Goal: Task Accomplishment & Management: Manage account settings

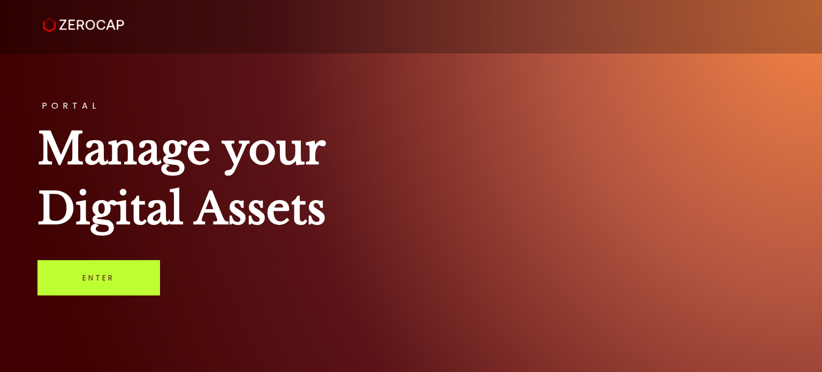
click at [141, 294] on link "Enter" at bounding box center [98, 277] width 123 height 35
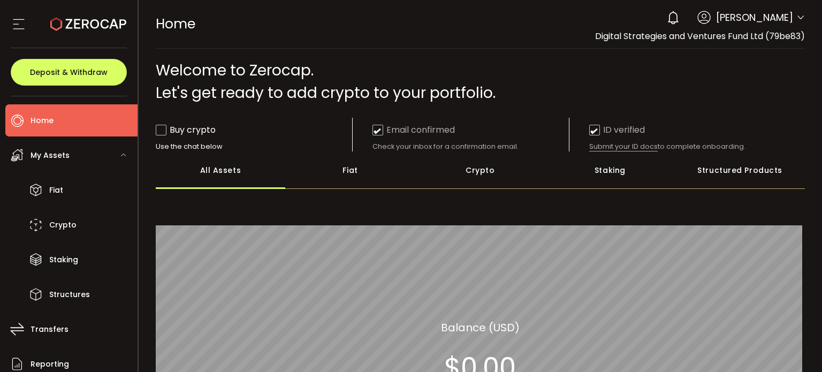
click at [476, 167] on div "Crypto" at bounding box center [480, 169] width 130 height 37
click at [61, 156] on span "My Assets" at bounding box center [49, 156] width 39 height 16
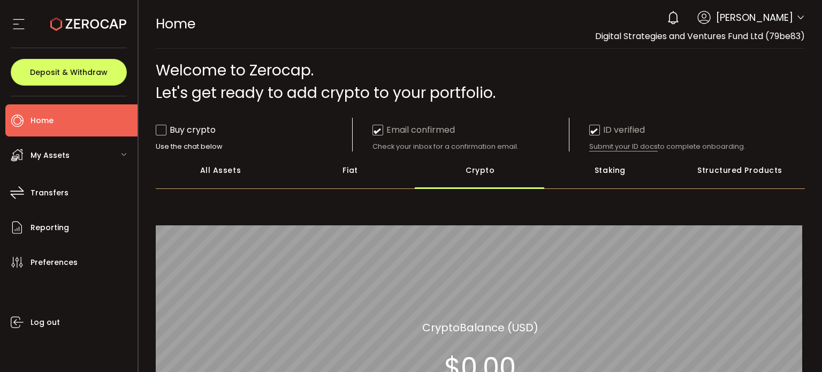
click at [61, 156] on span "My Assets" at bounding box center [49, 156] width 39 height 16
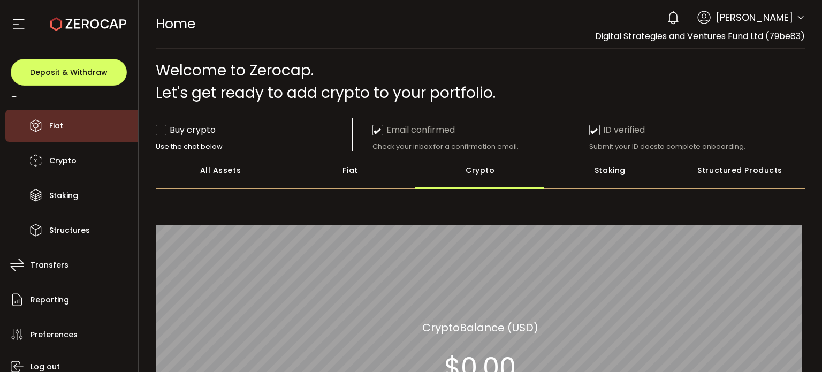
scroll to position [107, 0]
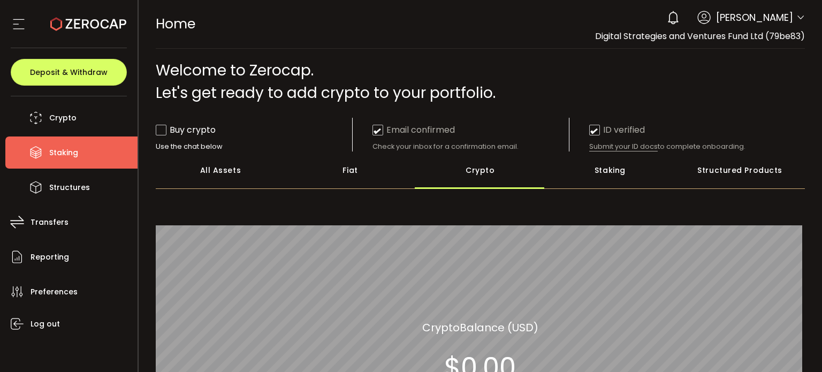
click at [58, 150] on span "Staking" at bounding box center [63, 153] width 29 height 16
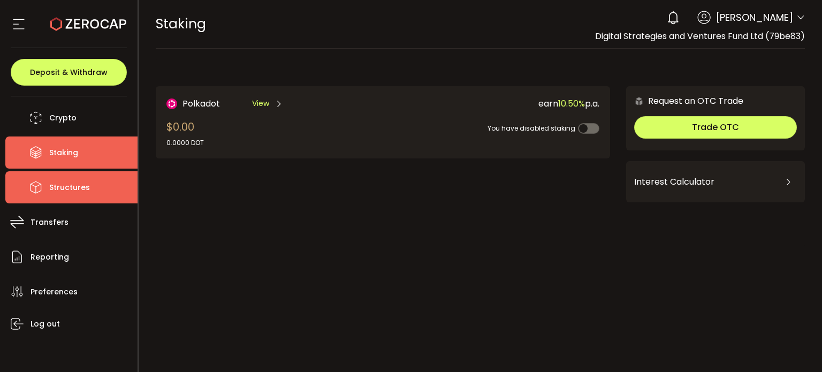
click at [62, 189] on span "Structures" at bounding box center [69, 188] width 41 height 16
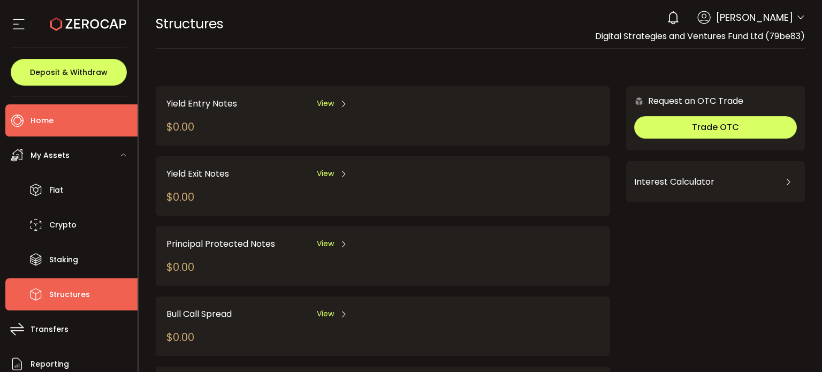
click at [47, 125] on span "Home" at bounding box center [41, 121] width 23 height 16
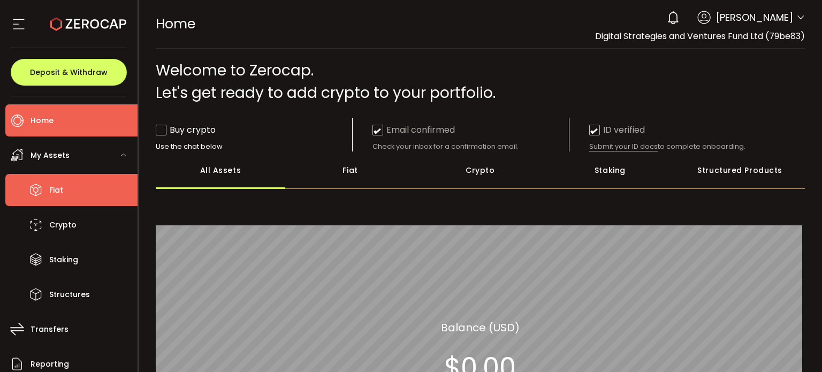
click at [58, 193] on span "Fiat" at bounding box center [56, 190] width 14 height 16
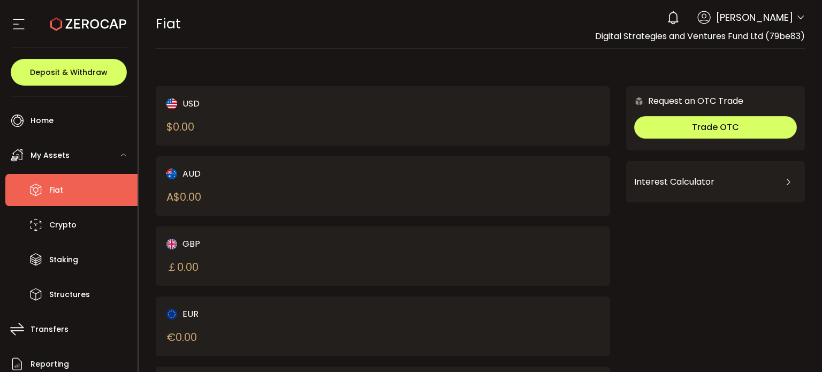
click at [17, 22] on icon at bounding box center [19, 24] width 16 height 16
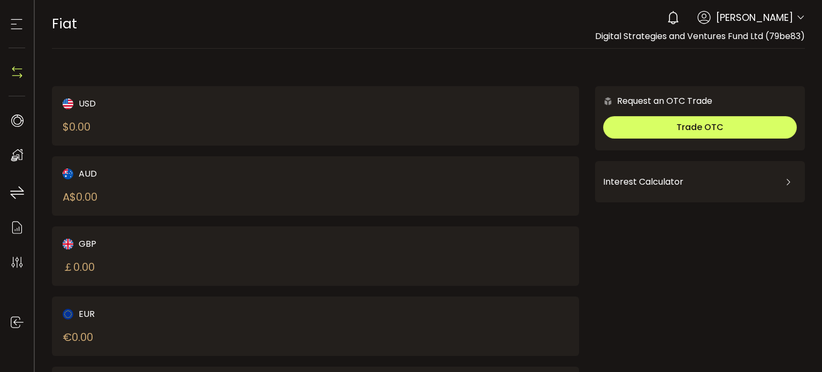
click at [17, 22] on icon at bounding box center [17, 24] width 16 height 16
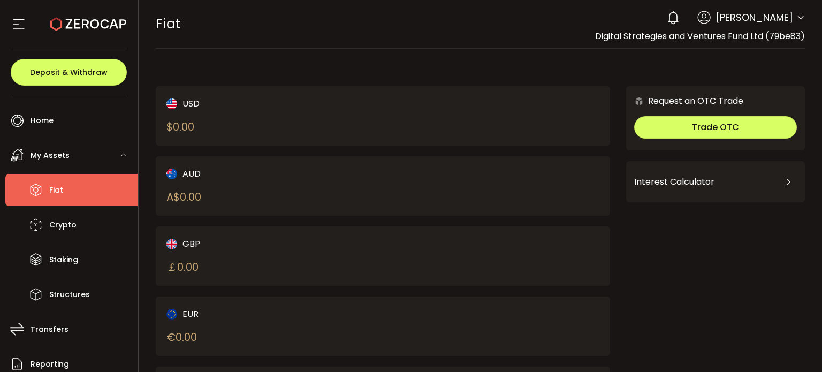
click at [14, 23] on icon at bounding box center [19, 24] width 16 height 16
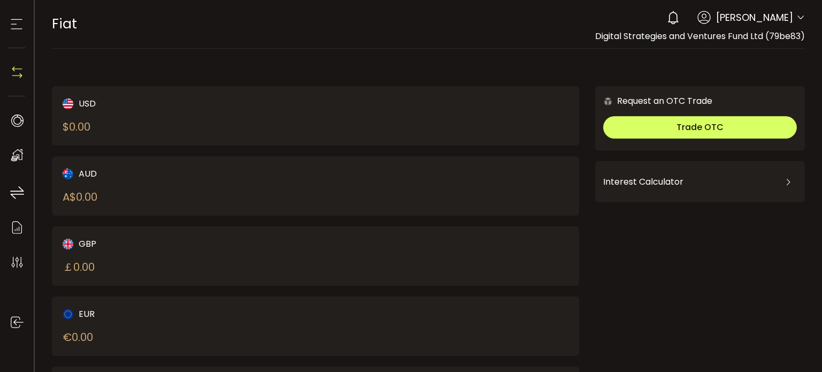
click at [14, 23] on icon at bounding box center [17, 24] width 16 height 16
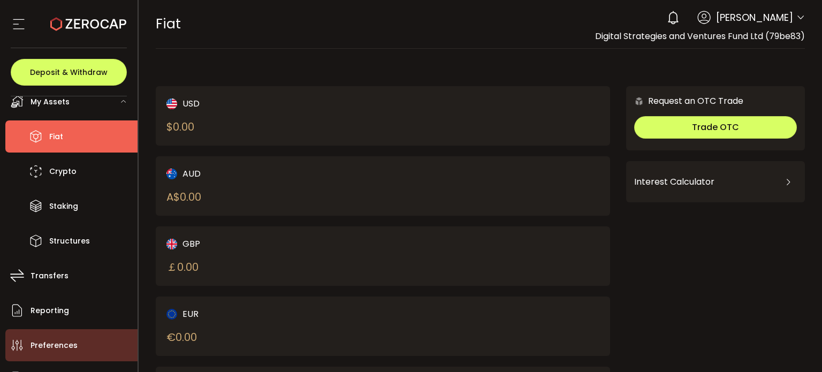
scroll to position [109, 0]
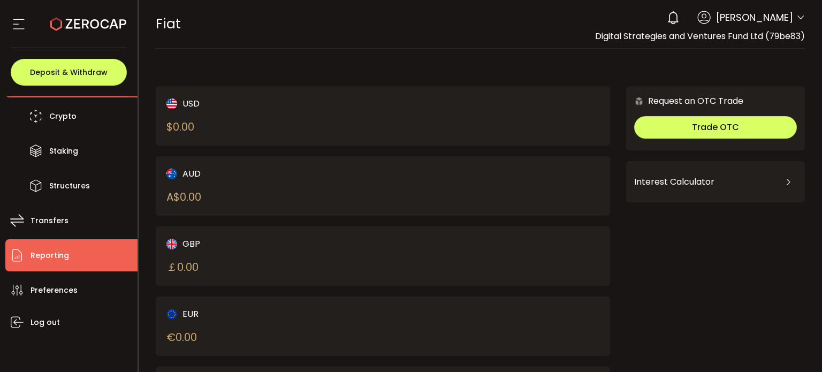
click at [51, 251] on span "Reporting" at bounding box center [49, 256] width 39 height 16
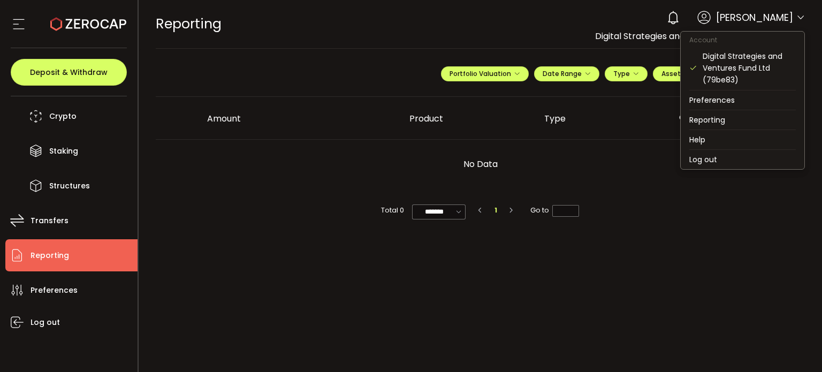
click at [797, 18] on icon at bounding box center [800, 17] width 9 height 9
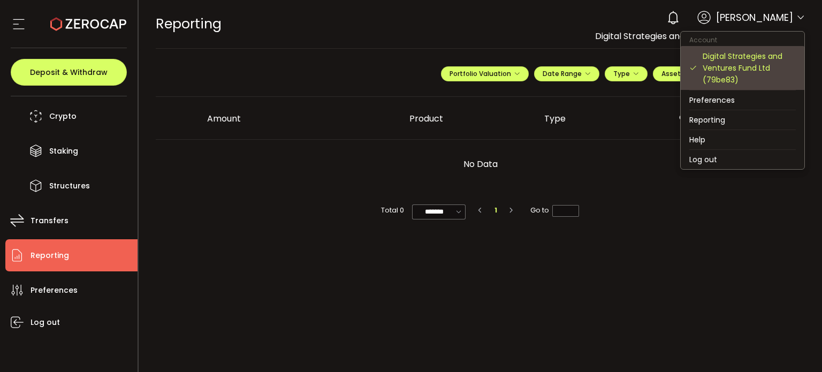
click at [734, 64] on div "Digital Strategies and Ventures Fund Ltd (79be83)" at bounding box center [748, 67] width 93 height 35
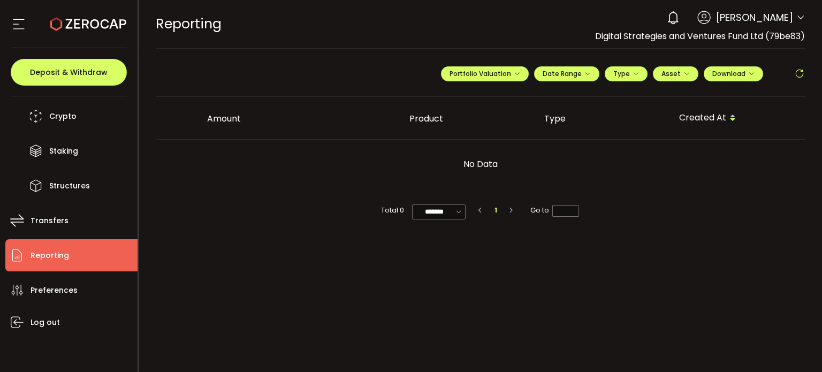
click at [766, 19] on span "[PERSON_NAME]" at bounding box center [754, 17] width 77 height 14
click at [800, 18] on icon at bounding box center [800, 17] width 9 height 9
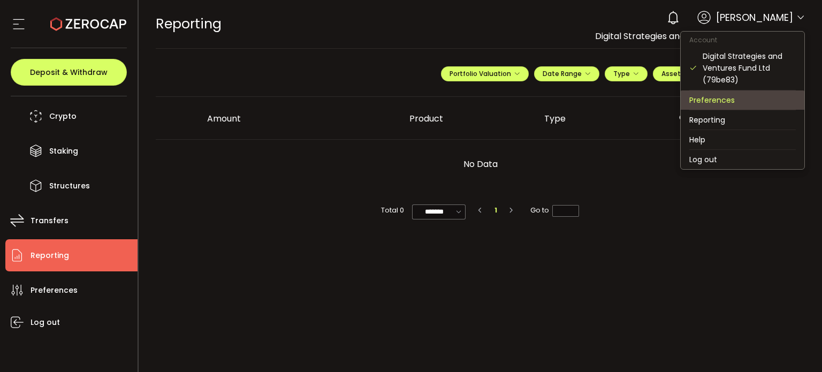
click at [732, 101] on li "Preferences" at bounding box center [743, 99] width 124 height 19
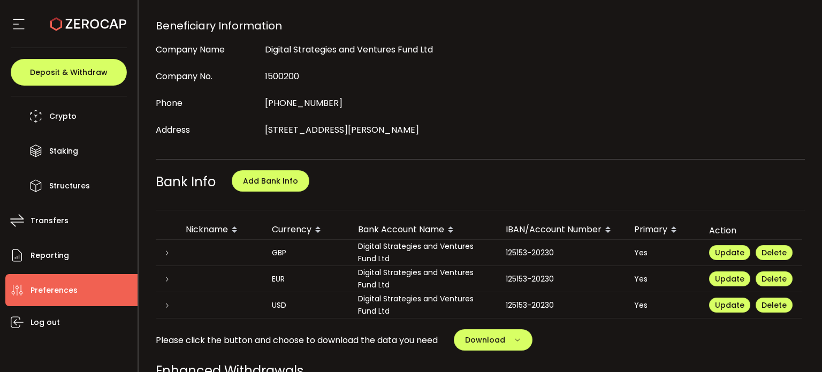
scroll to position [482, 0]
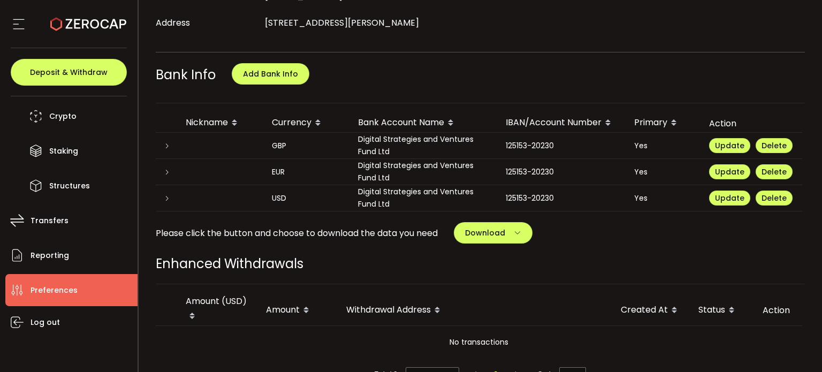
click at [165, 195] on icon at bounding box center [167, 198] width 6 height 6
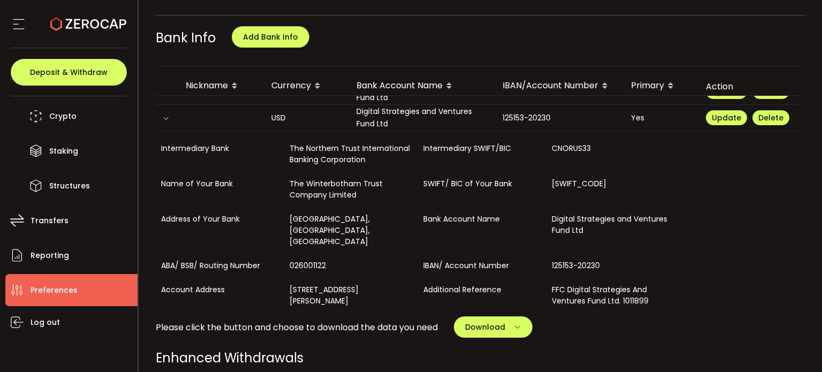
scroll to position [535, 0]
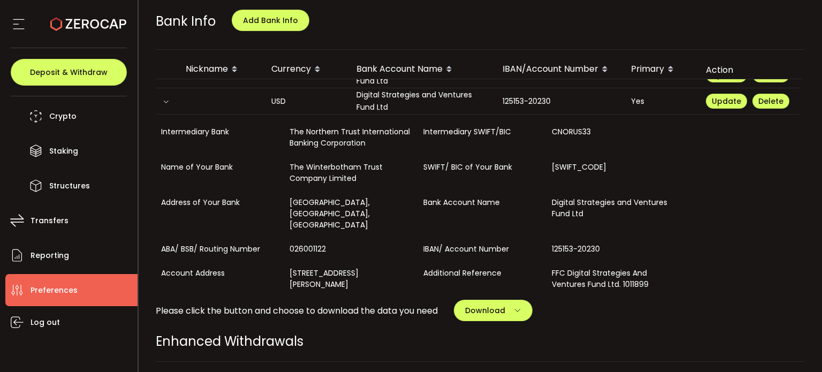
click at [167, 98] on icon at bounding box center [166, 101] width 6 height 6
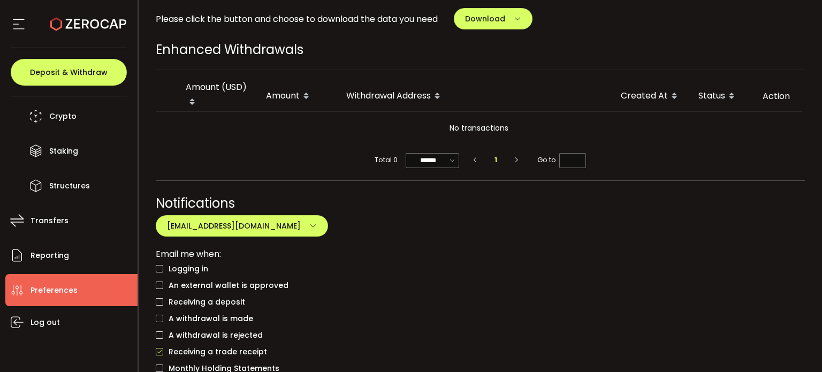
scroll to position [749, 0]
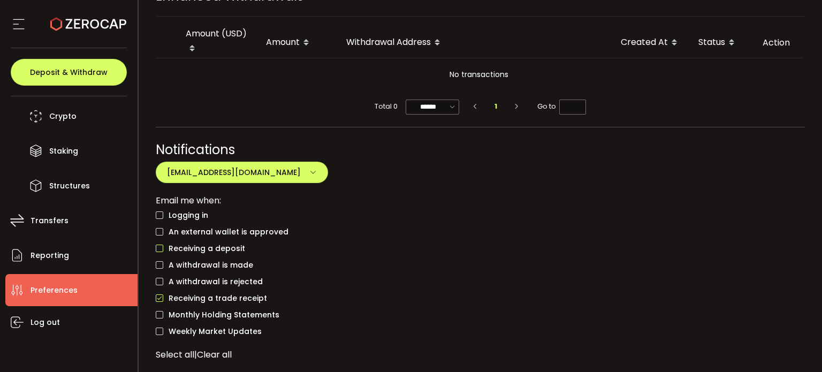
click at [161, 245] on span "checkbox-group" at bounding box center [159, 248] width 7 height 7
click at [159, 228] on span "checkbox-group" at bounding box center [159, 231] width 7 height 7
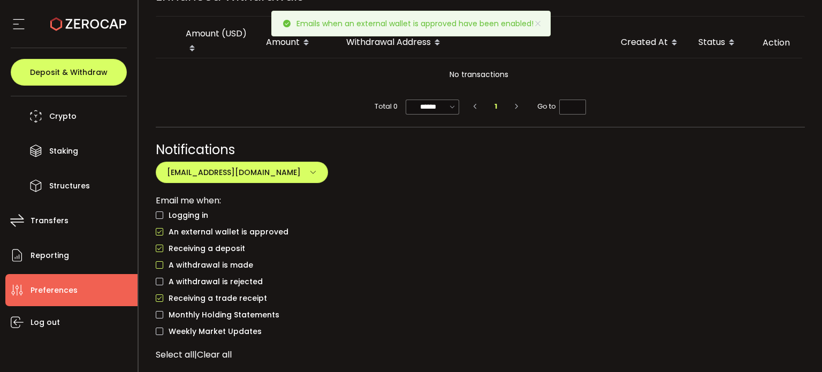
click at [160, 261] on span "checkbox-group" at bounding box center [159, 264] width 7 height 7
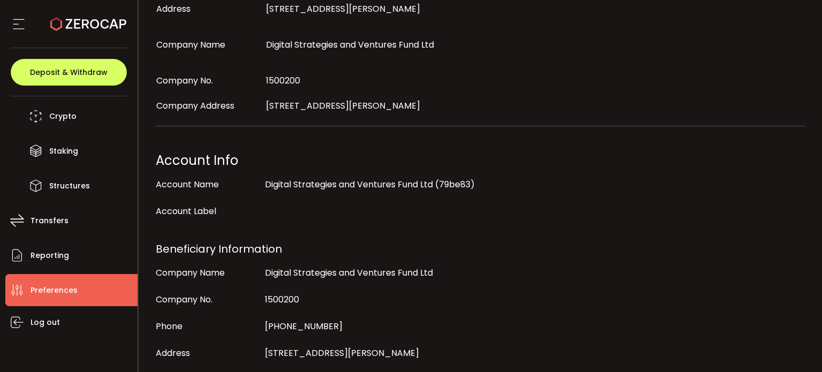
scroll to position [0, 0]
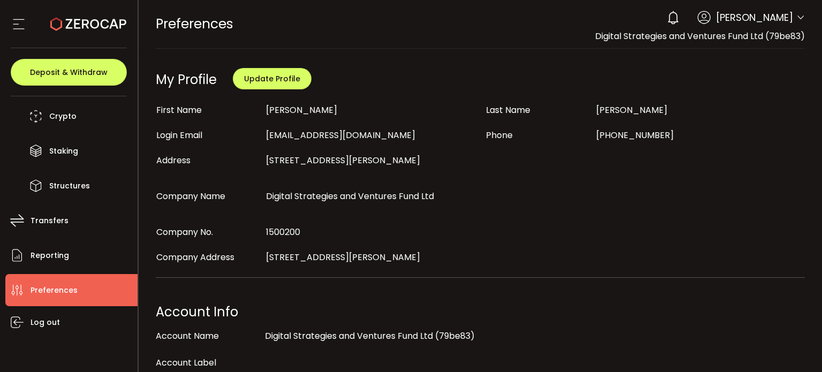
click at [789, 35] on span "Digital Strategies and Ventures Fund Ltd (79be83)" at bounding box center [700, 36] width 210 height 12
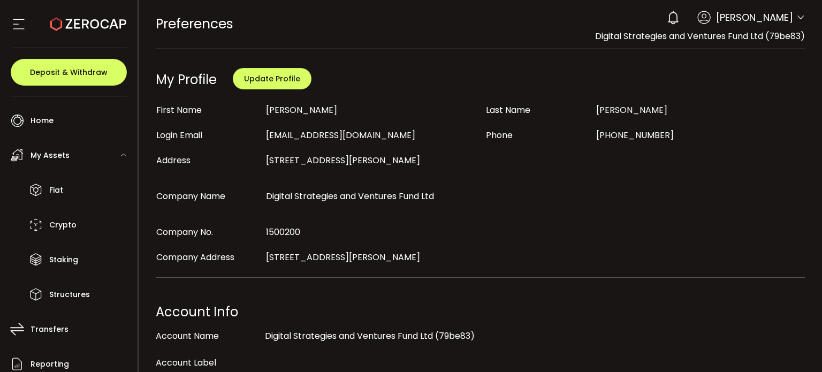
click at [125, 153] on icon at bounding box center [123, 154] width 6 height 6
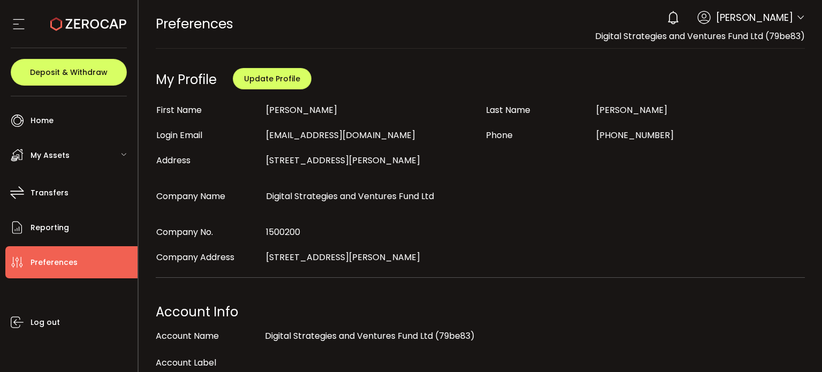
click at [125, 153] on icon at bounding box center [123, 154] width 6 height 6
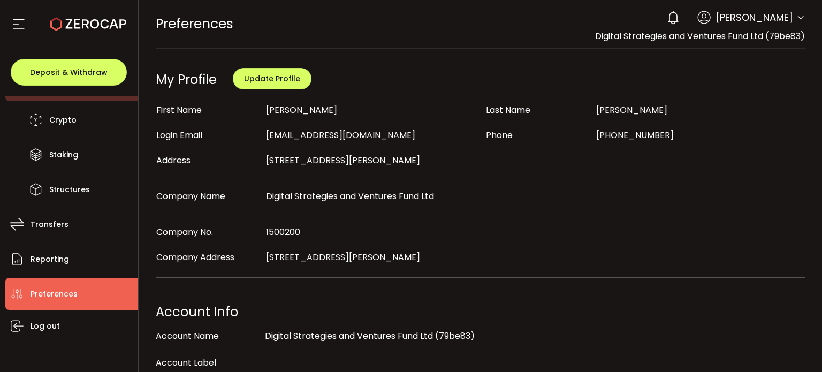
scroll to position [107, 0]
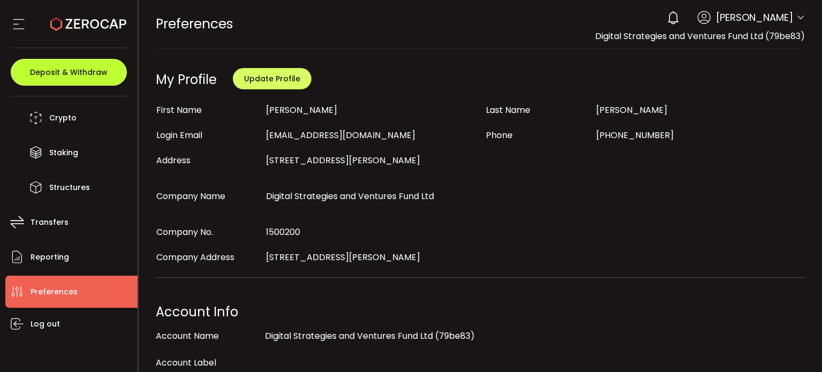
click at [94, 70] on span "Deposit & Withdraw" at bounding box center [69, 71] width 78 height 7
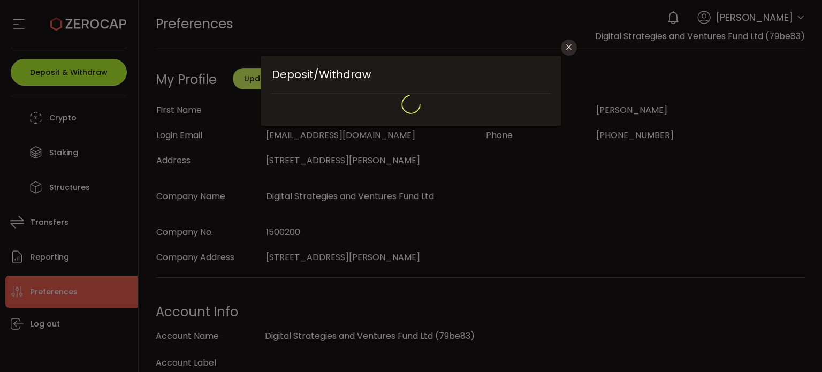
type input "**********"
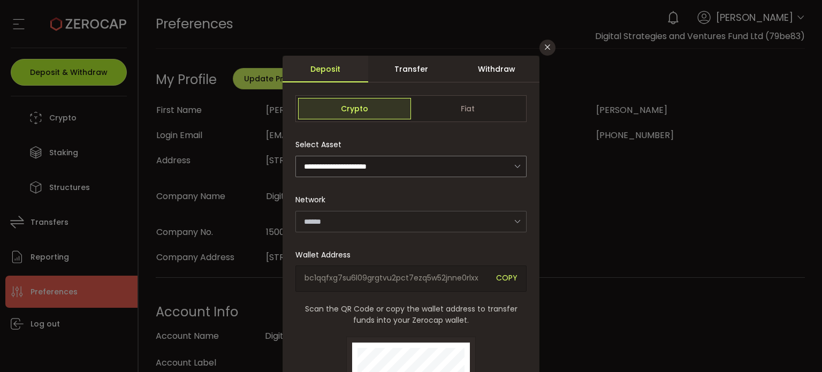
type input "*******"
click at [421, 62] on div "Transfer" at bounding box center [411, 69] width 86 height 27
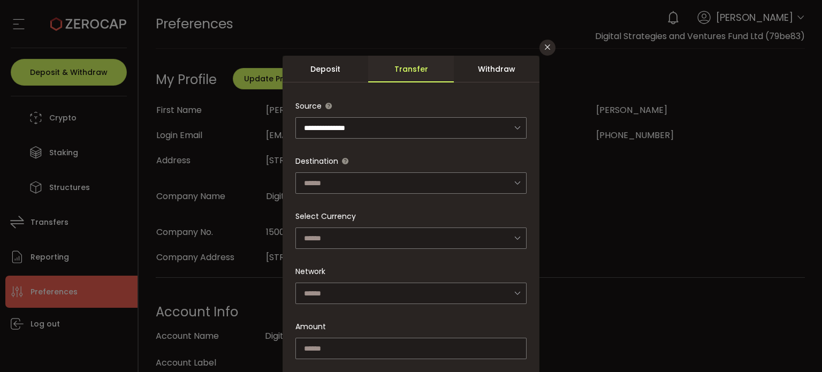
click at [332, 68] on div "Deposit" at bounding box center [325, 69] width 86 height 27
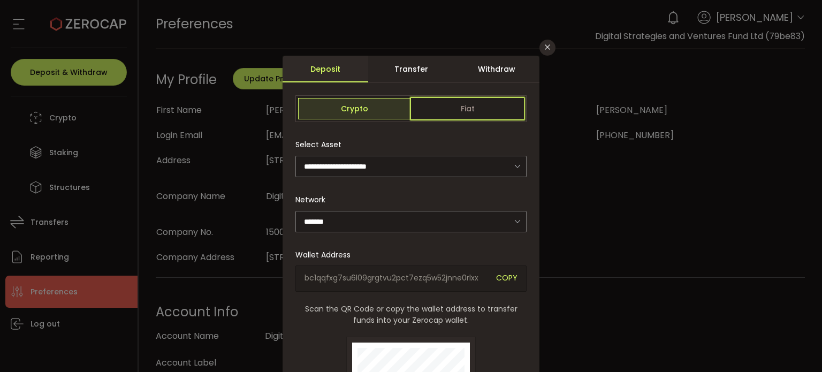
click at [453, 111] on span "Fiat" at bounding box center [467, 108] width 113 height 21
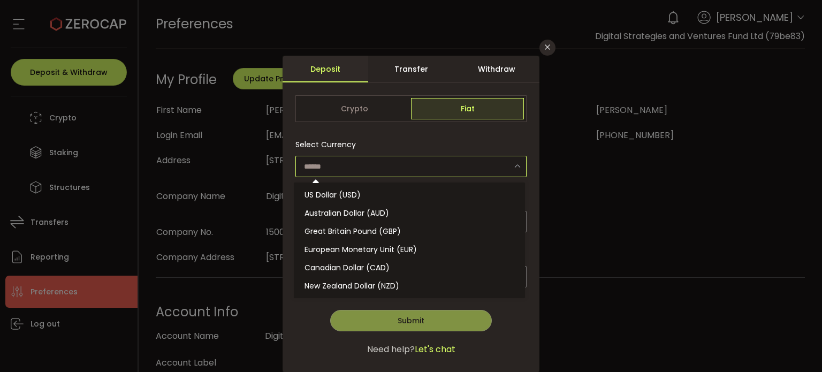
click at [496, 160] on input "dialog" at bounding box center [410, 166] width 231 height 21
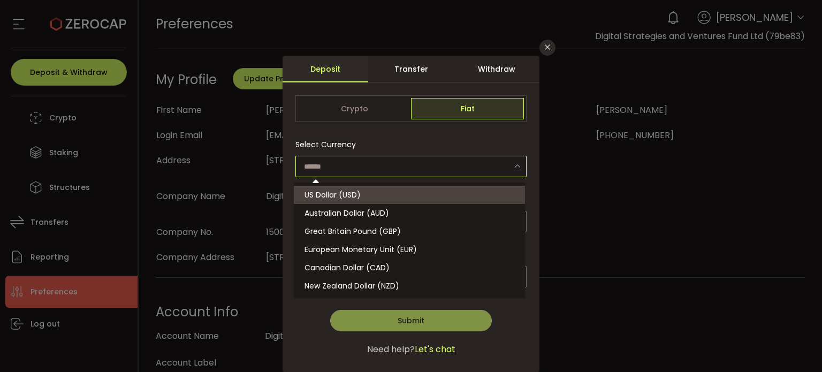
click at [347, 197] on span "US Dollar (USD)" at bounding box center [332, 194] width 56 height 11
type input "**********"
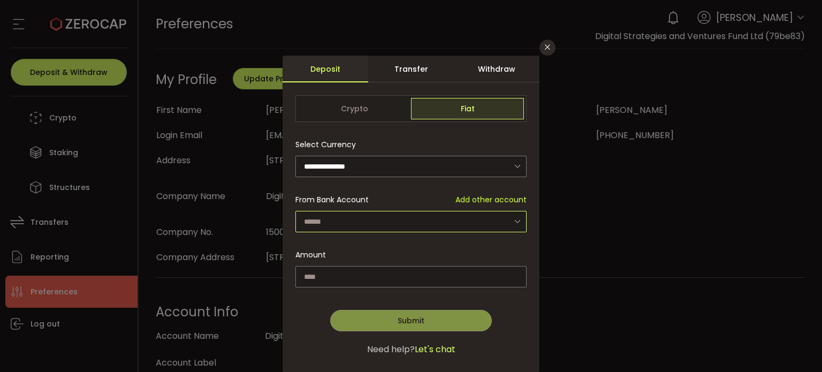
click at [355, 219] on input "dialog" at bounding box center [410, 221] width 231 height 21
click at [360, 247] on span "Digital Strategies and Ventures Fund Ltd - 0230" at bounding box center [392, 249] width 176 height 11
type input "**********"
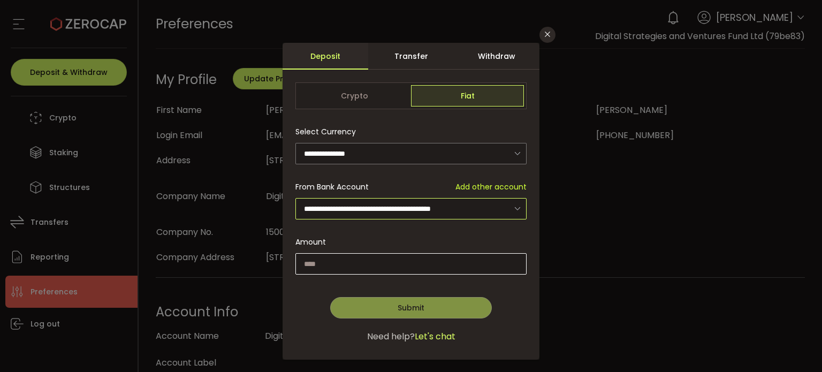
scroll to position [25, 0]
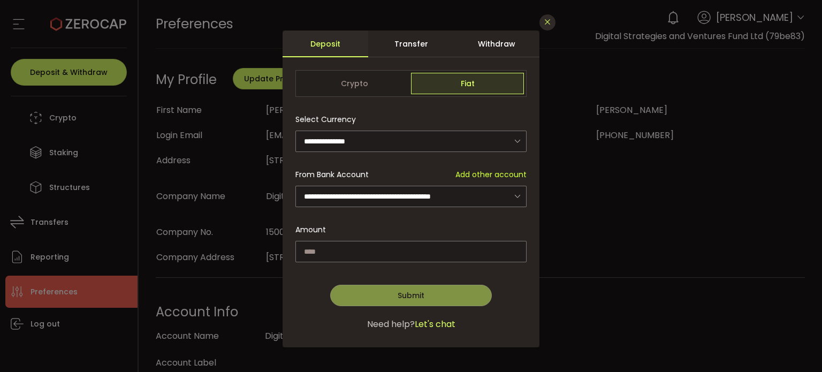
click at [548, 20] on icon "Close" at bounding box center [547, 22] width 9 height 9
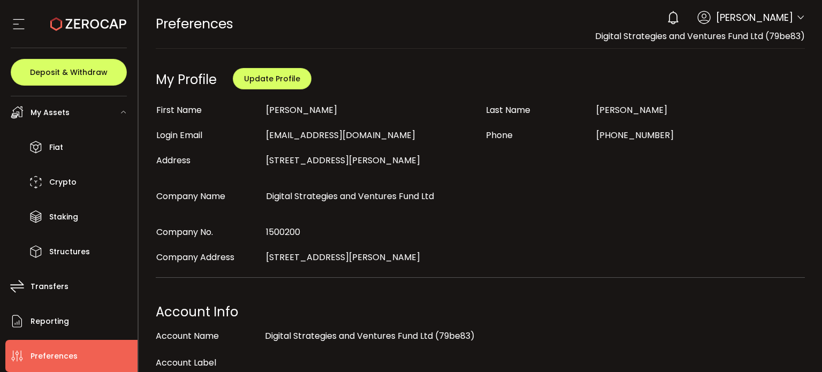
scroll to position [0, 0]
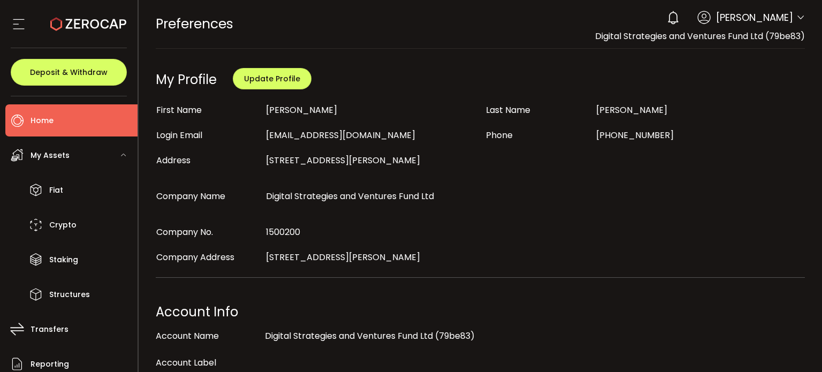
click at [46, 120] on span "Home" at bounding box center [41, 121] width 23 height 16
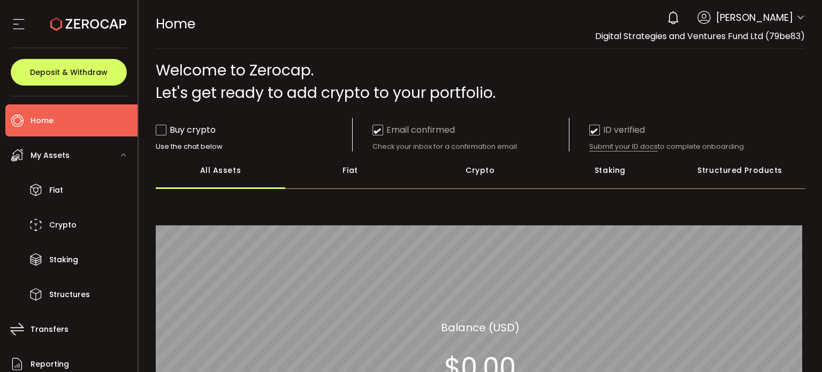
click at [737, 171] on div "Structured Products" at bounding box center [740, 169] width 130 height 37
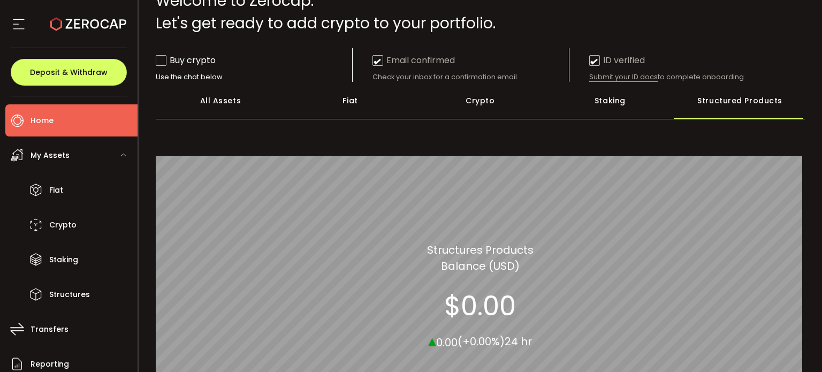
scroll to position [24, 0]
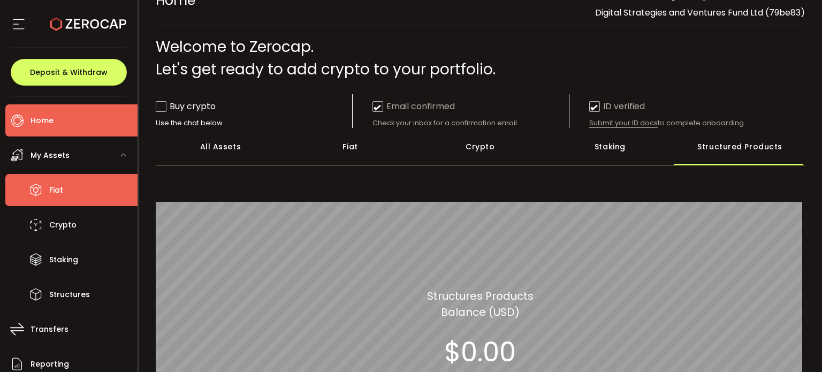
click at [77, 184] on li "Fiat" at bounding box center [71, 190] width 132 height 32
